Goal: Information Seeking & Learning: Find specific fact

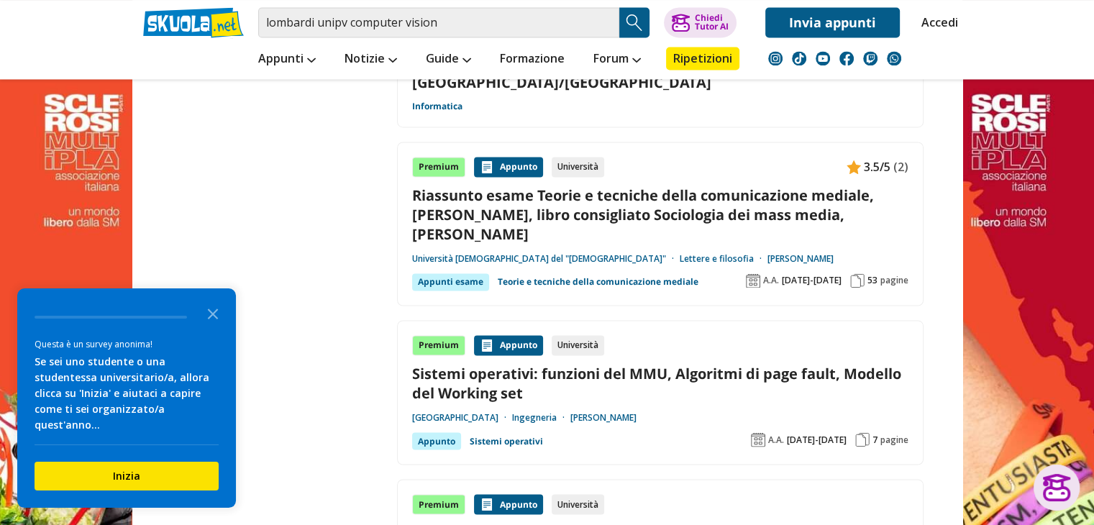
scroll to position [2294, 0]
click at [477, 22] on input "lombardi unipv computer vision" at bounding box center [438, 22] width 361 height 30
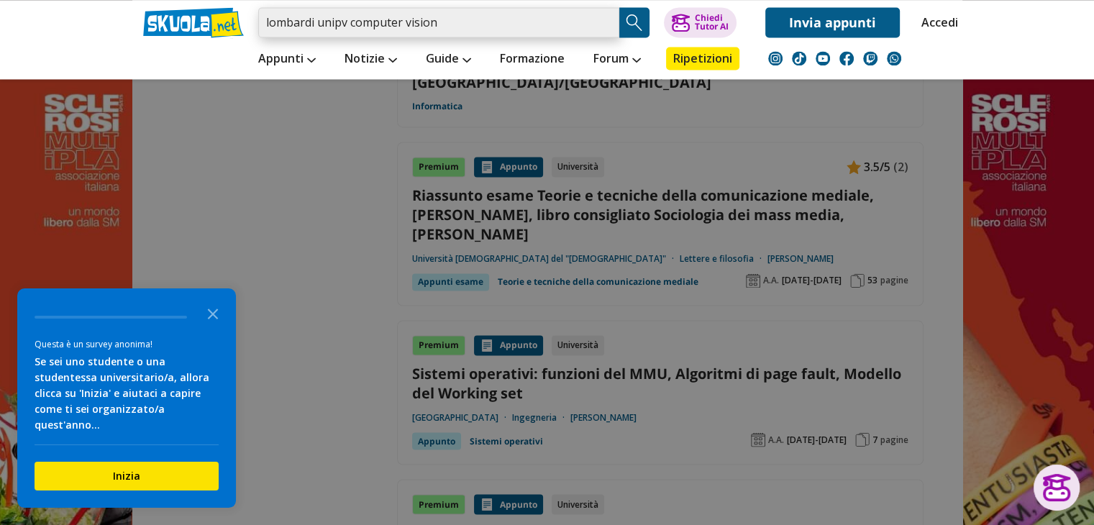
click at [313, 15] on input "lombardi unipv computer vision" at bounding box center [438, 22] width 361 height 30
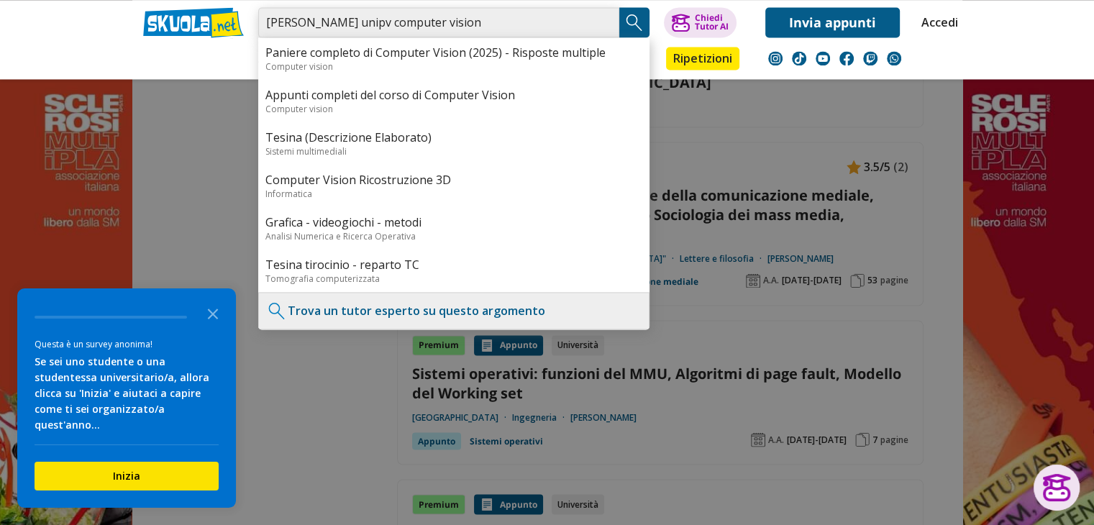
type input "[PERSON_NAME] unipv computer vision"
click at [499, 22] on input "[PERSON_NAME] unipv computer vision" at bounding box center [438, 22] width 361 height 30
click at [314, 395] on div at bounding box center [547, 262] width 1094 height 525
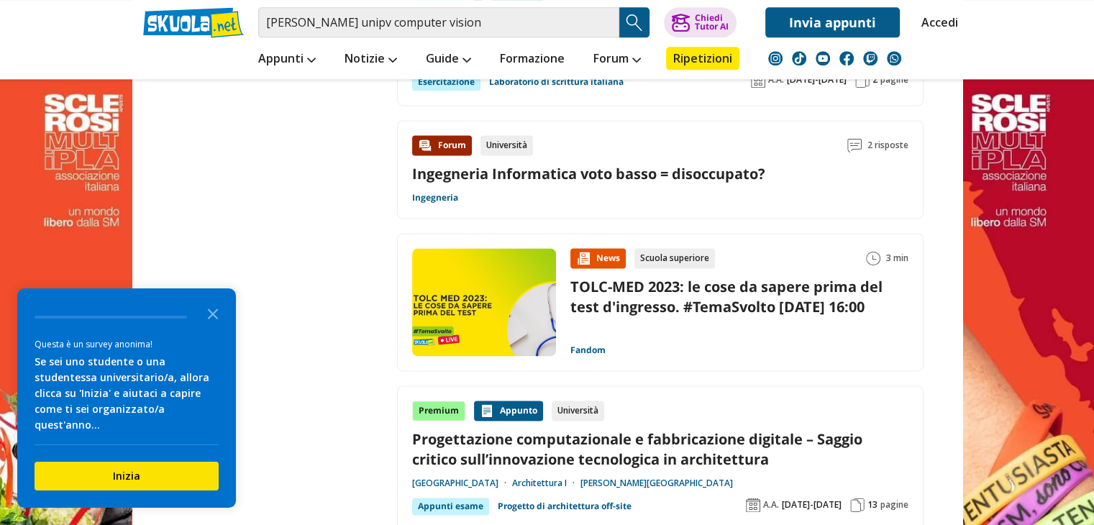
scroll to position [1964, 0]
